Goal: Information Seeking & Learning: Learn about a topic

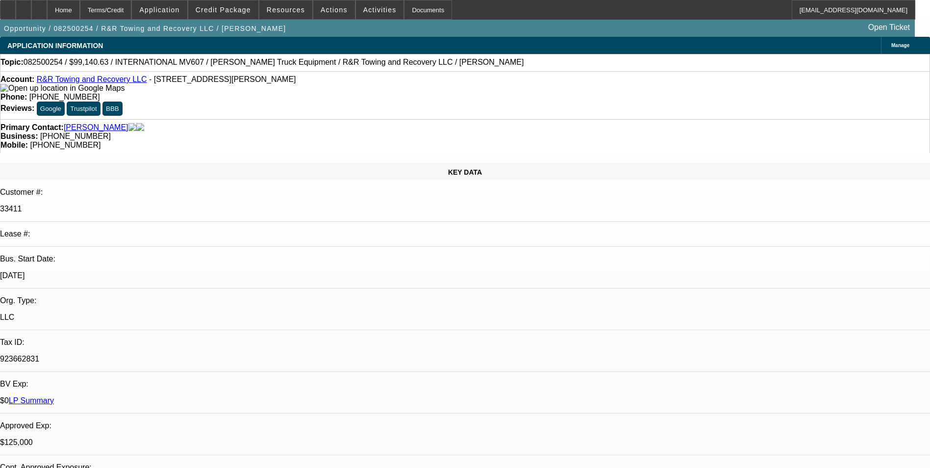
select select "0"
select select "2"
select select "0.1"
select select "0"
select select "2"
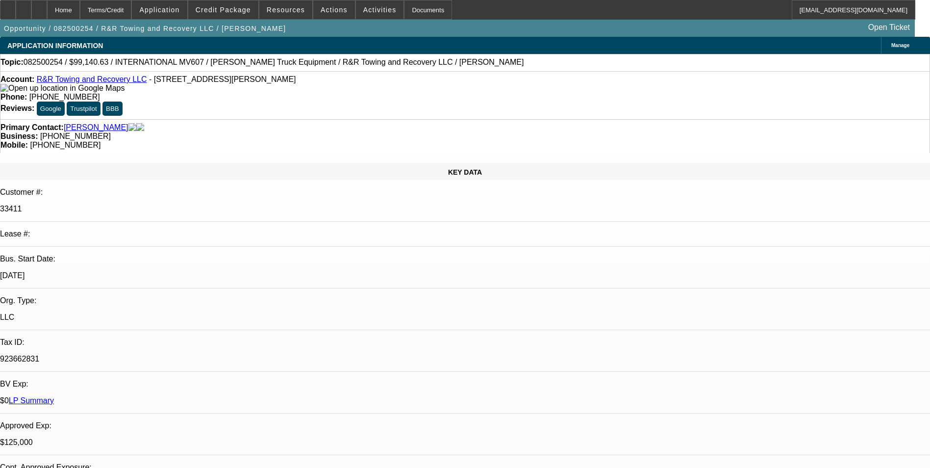
select select "0.1"
select select "0"
select select "2"
select select "0.1"
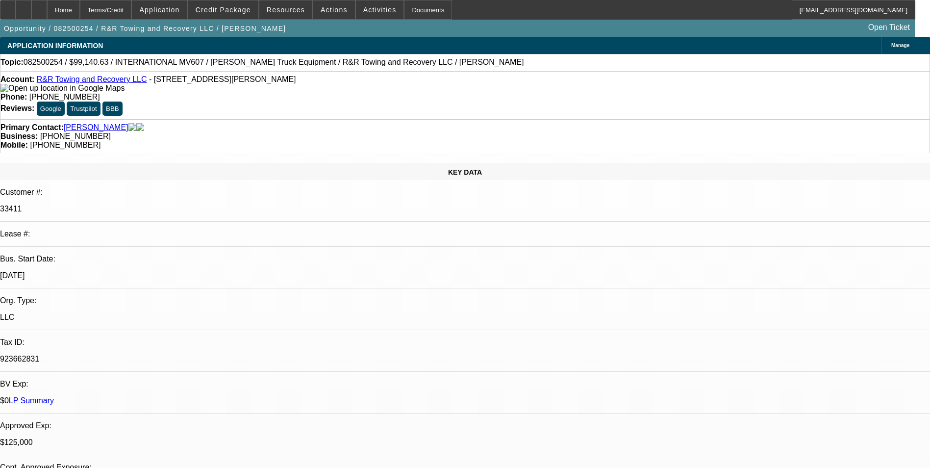
select select "2"
select select "0.1"
select select "1"
select select "2"
select select "4"
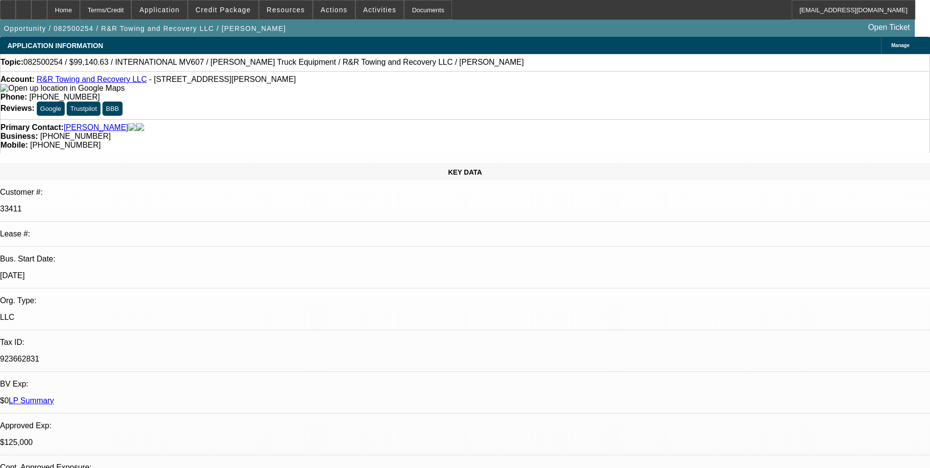
select select "1"
select select "2"
select select "4"
select select "1"
select select "2"
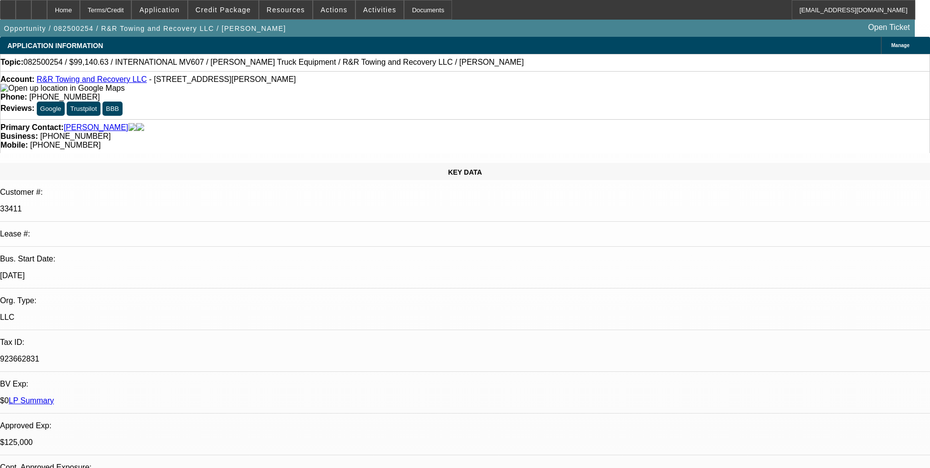
select select "4"
select select "1"
select select "2"
select select "4"
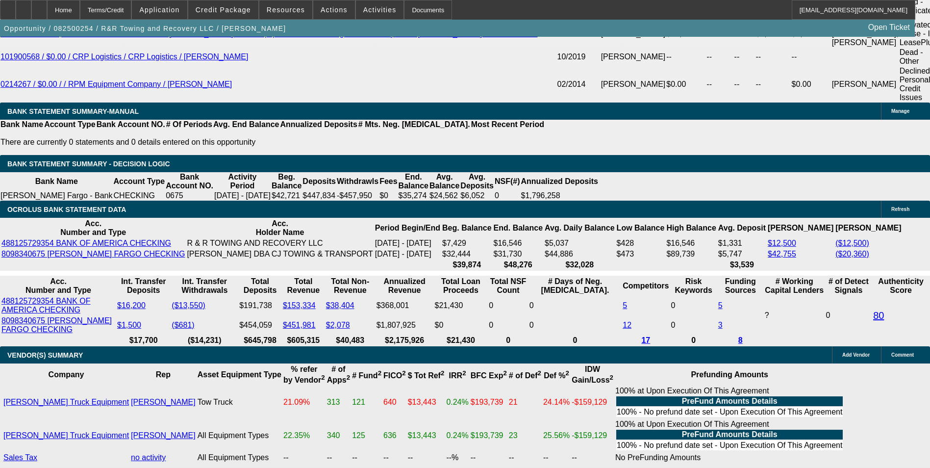
scroll to position [1863, 0]
